Goal: Transaction & Acquisition: Subscribe to service/newsletter

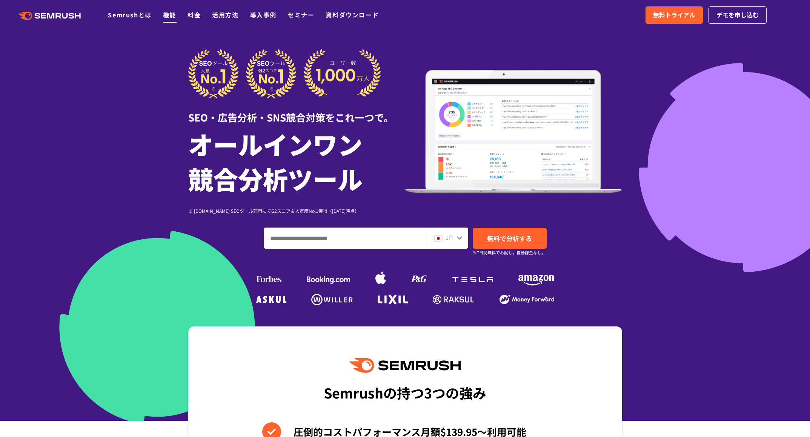
click at [171, 15] on link "機能" at bounding box center [169, 14] width 13 height 9
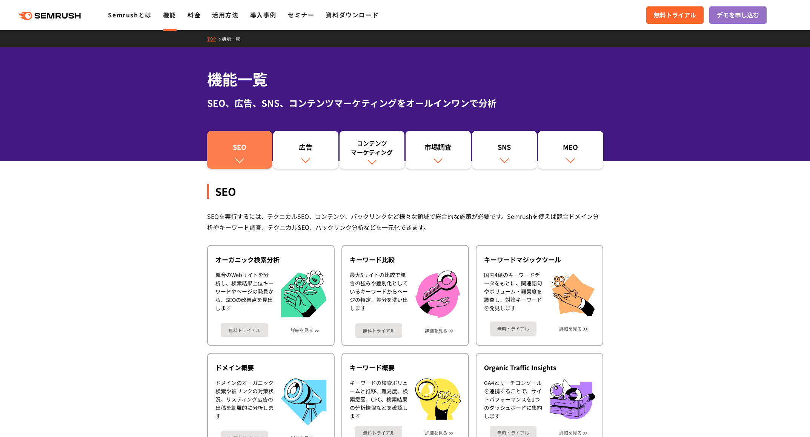
click at [237, 154] on div "SEO" at bounding box center [240, 148] width 58 height 13
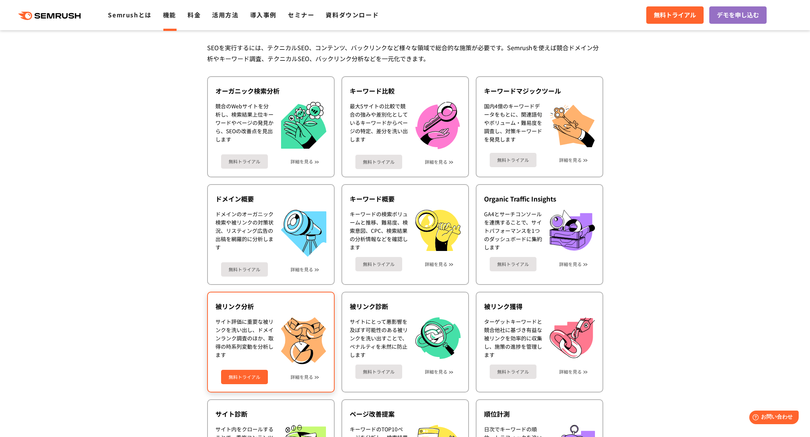
scroll to position [18, 0]
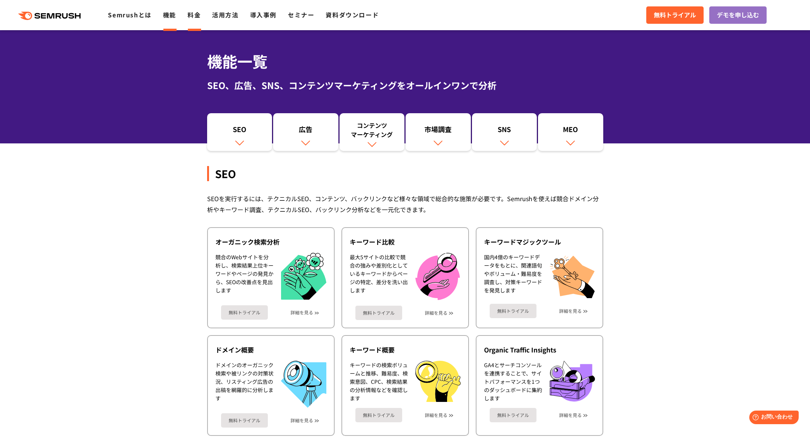
click at [192, 15] on link "料金" at bounding box center [194, 14] width 13 height 9
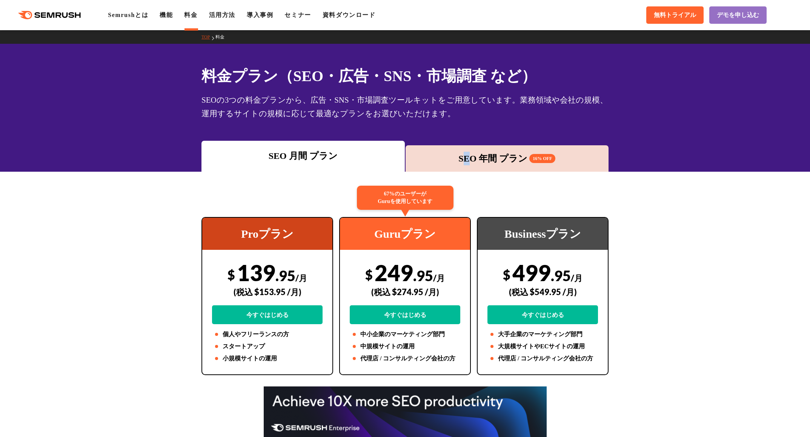
click at [468, 151] on div "SEO 年間 プラン 16% OFF" at bounding box center [507, 158] width 203 height 26
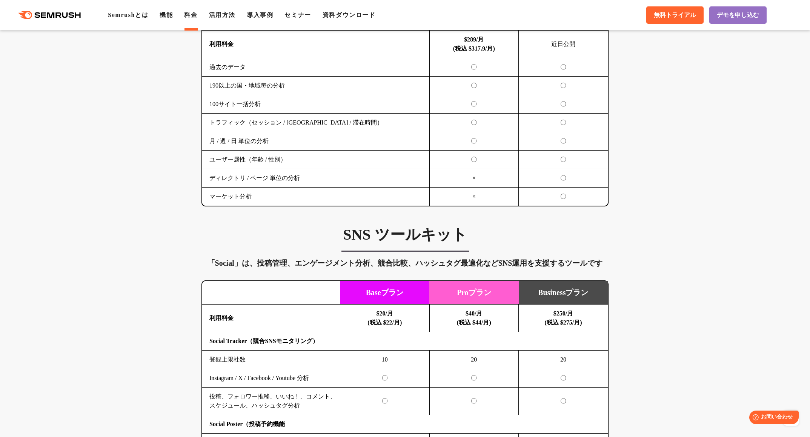
scroll to position [1434, 0]
